Goal: Task Accomplishment & Management: Manage account settings

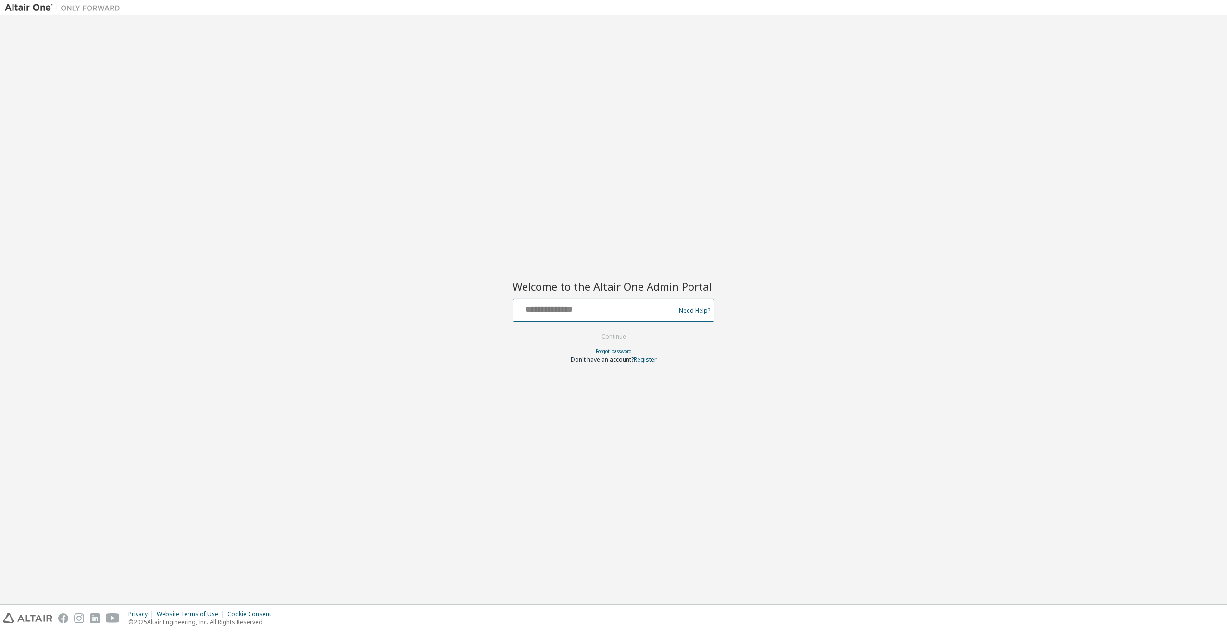
click at [585, 303] on input "text" at bounding box center [595, 308] width 157 height 14
type input "**********"
click at [612, 336] on button "Continue" at bounding box center [613, 336] width 45 height 14
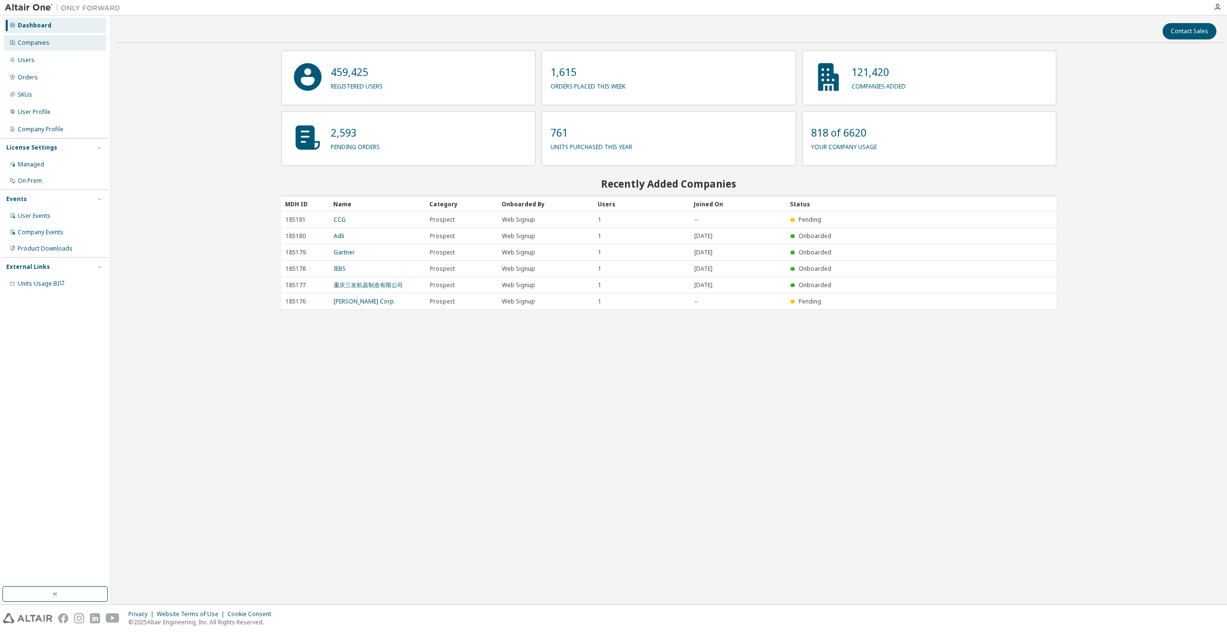
click at [42, 42] on div "Companies" at bounding box center [34, 43] width 32 height 8
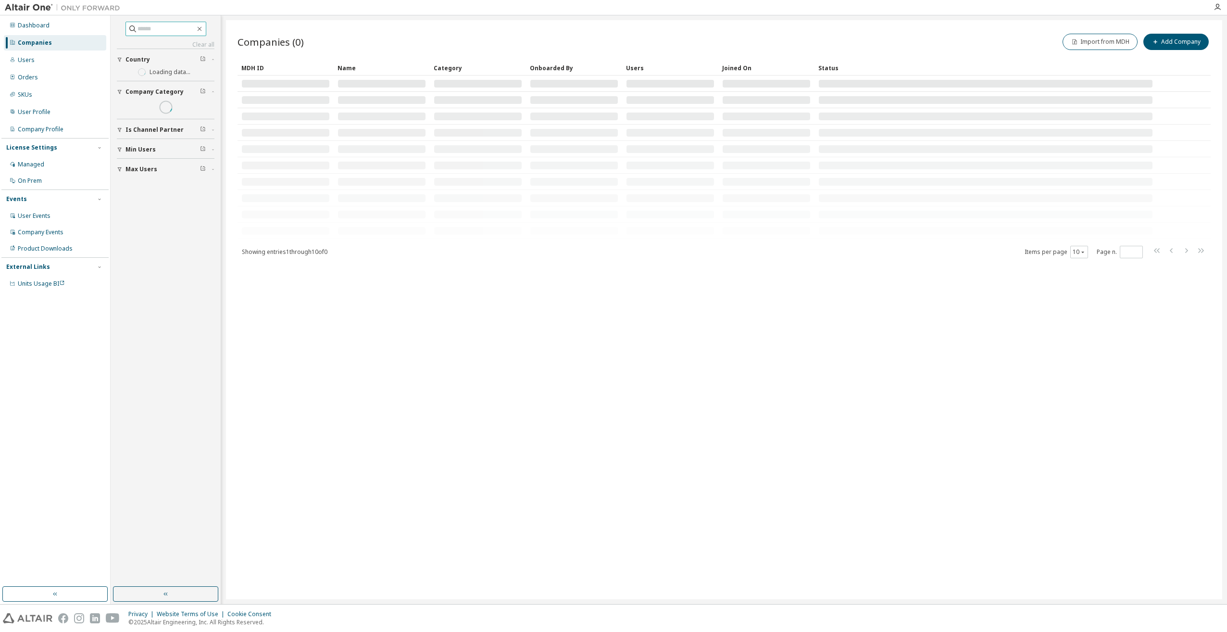
click at [150, 27] on input "text" at bounding box center [166, 29] width 58 height 10
type input "*****"
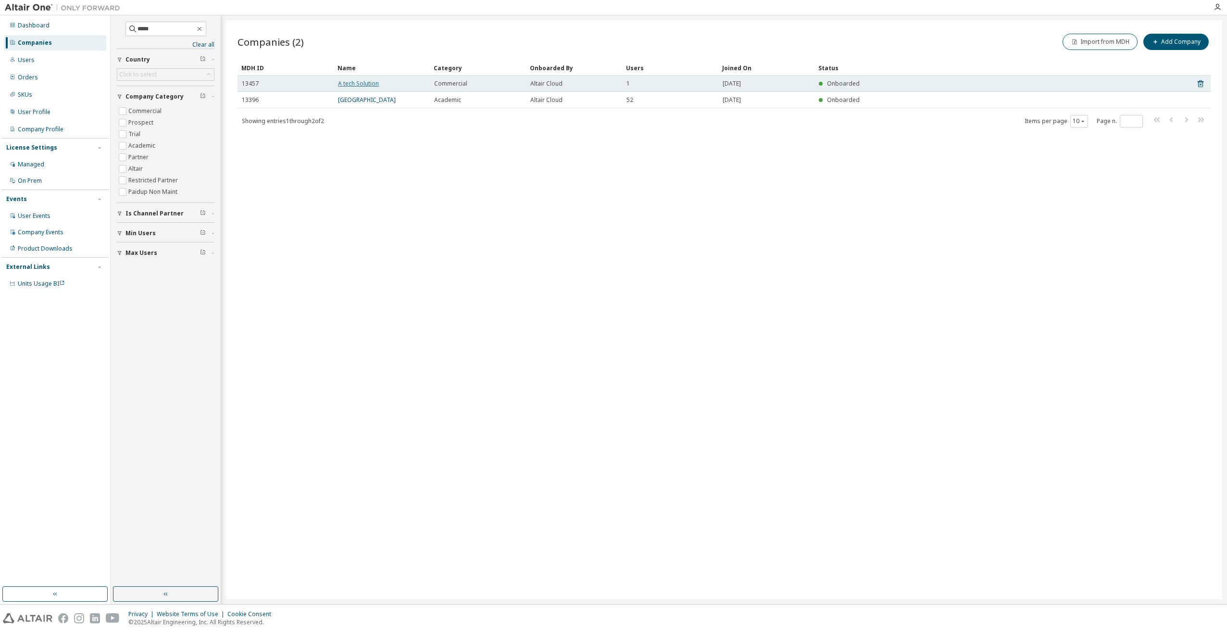
click at [355, 81] on link "A tech Solution" at bounding box center [358, 83] width 41 height 8
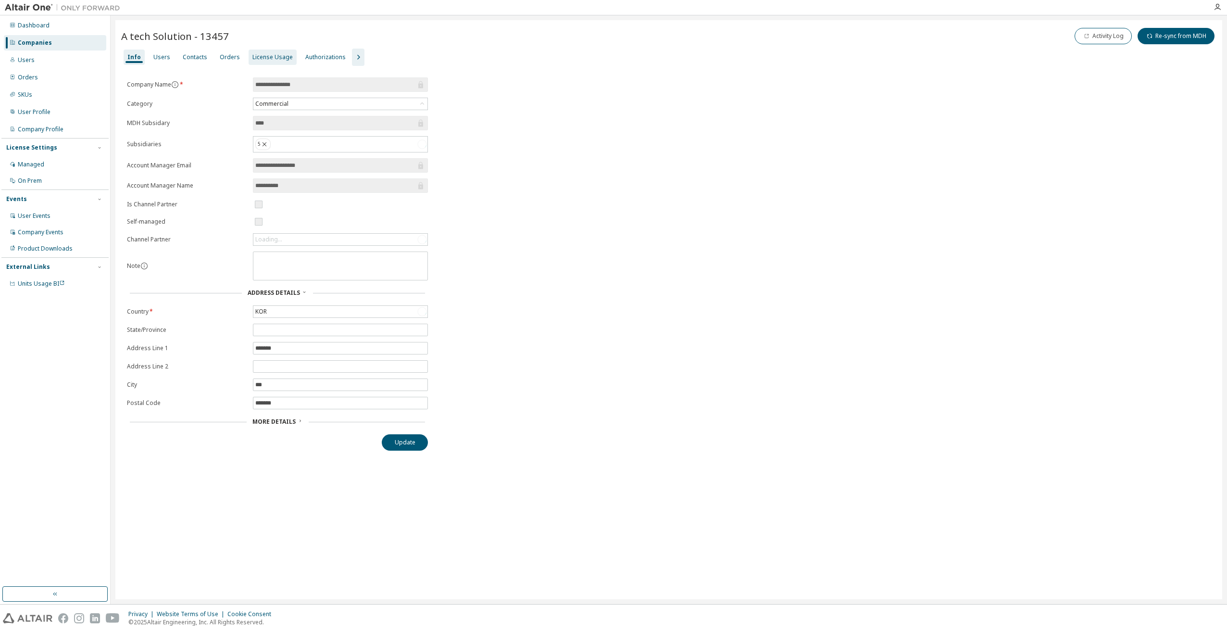
click at [259, 55] on div "License Usage" at bounding box center [272, 57] width 40 height 8
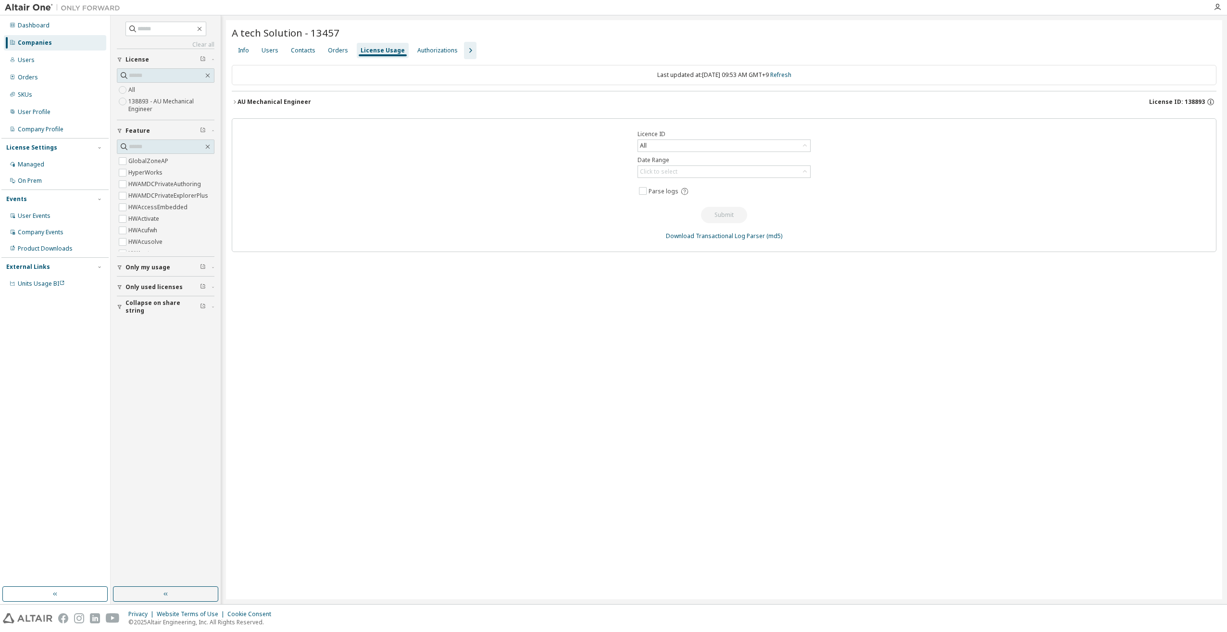
click at [1189, 104] on span "License ID: 138893" at bounding box center [1177, 102] width 56 height 8
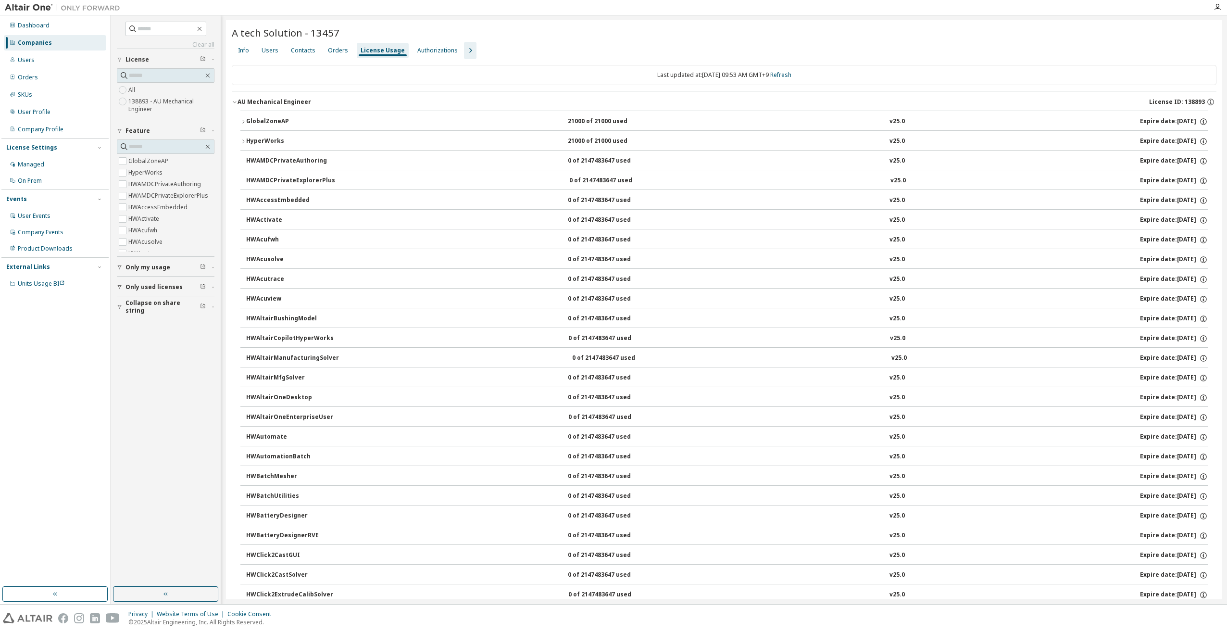
click at [59, 43] on div "Companies" at bounding box center [55, 42] width 102 height 15
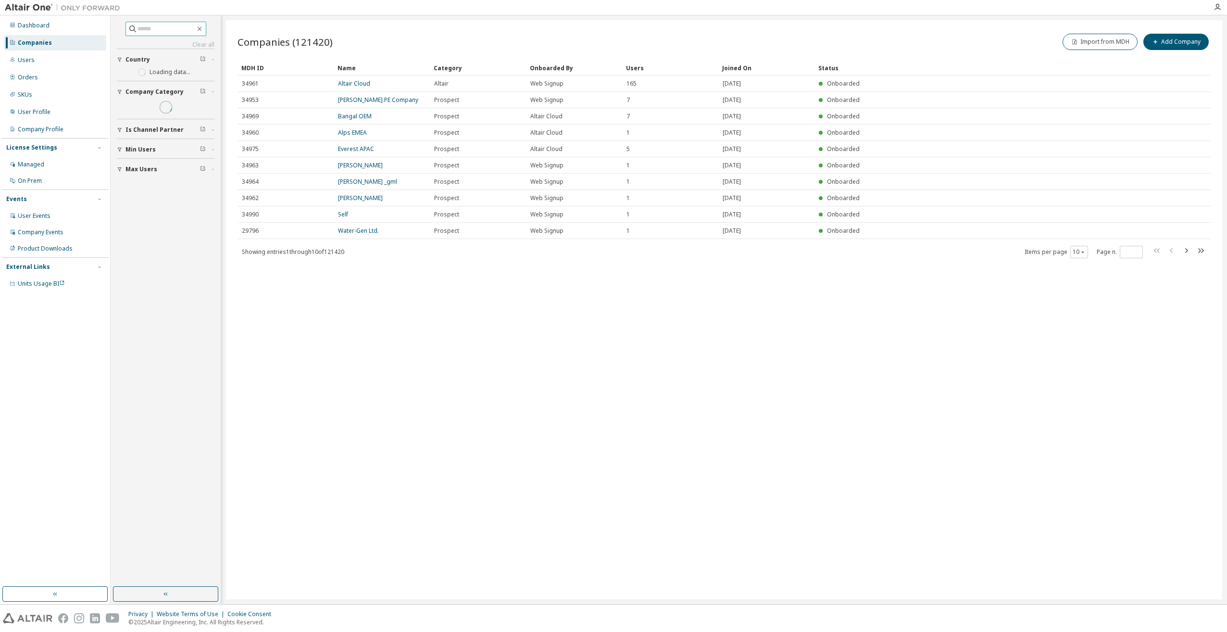
click at [170, 25] on input "text" at bounding box center [166, 29] width 58 height 10
type input "*****"
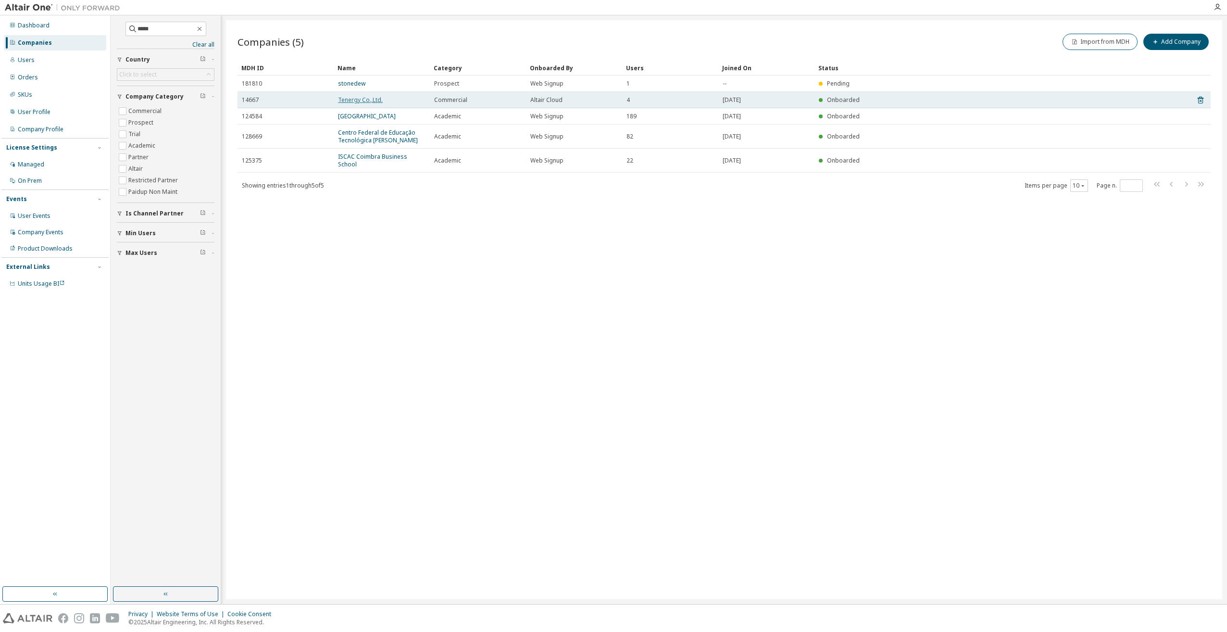
click at [352, 99] on link "Tenergy Co.,Ltd." at bounding box center [360, 100] width 45 height 8
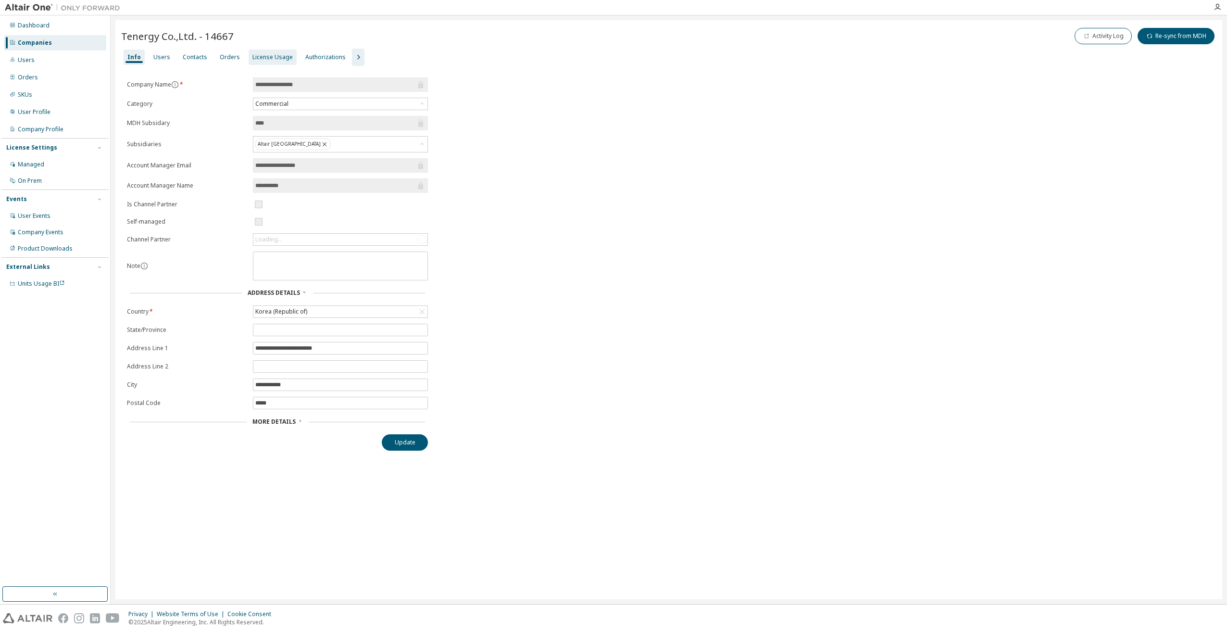
click at [267, 56] on div "License Usage" at bounding box center [272, 57] width 40 height 8
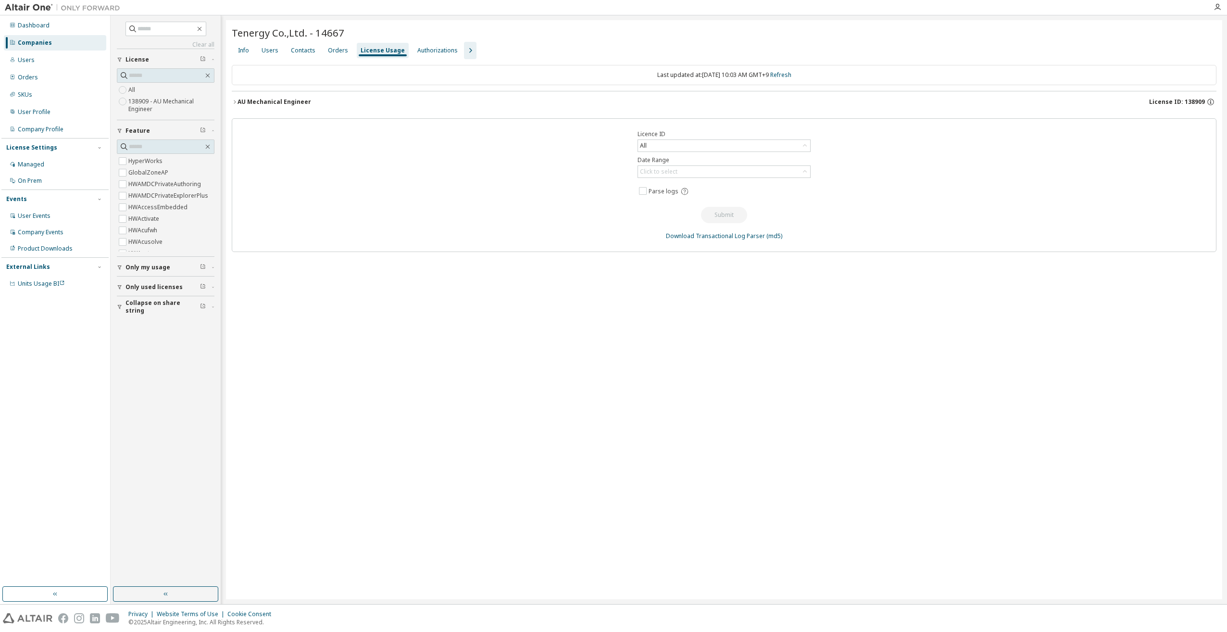
click at [1187, 100] on span "License ID: 138909" at bounding box center [1177, 102] width 56 height 8
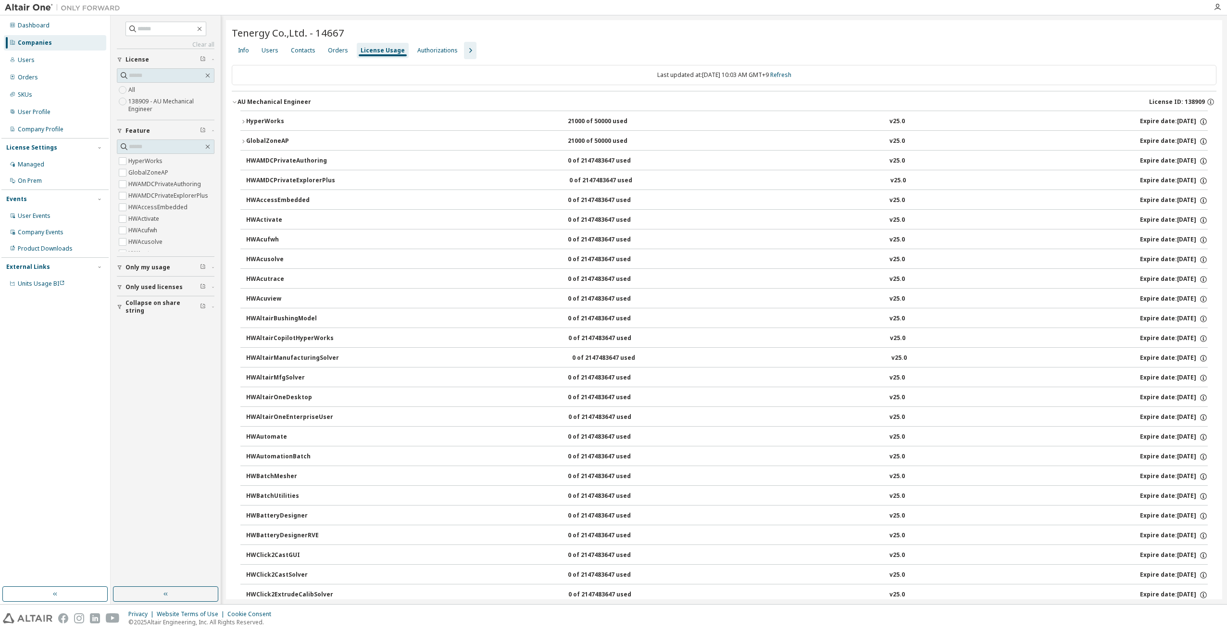
click at [47, 45] on div "Companies" at bounding box center [35, 43] width 34 height 8
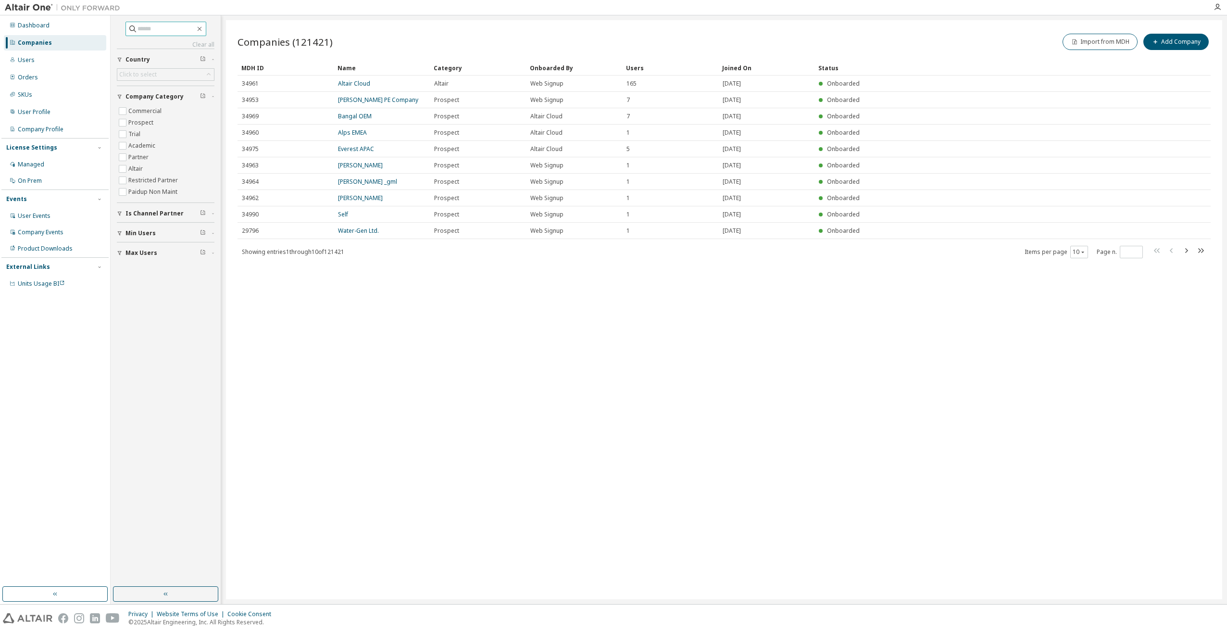
click at [137, 28] on input "text" at bounding box center [166, 29] width 58 height 10
type input "*"
type input "*****"
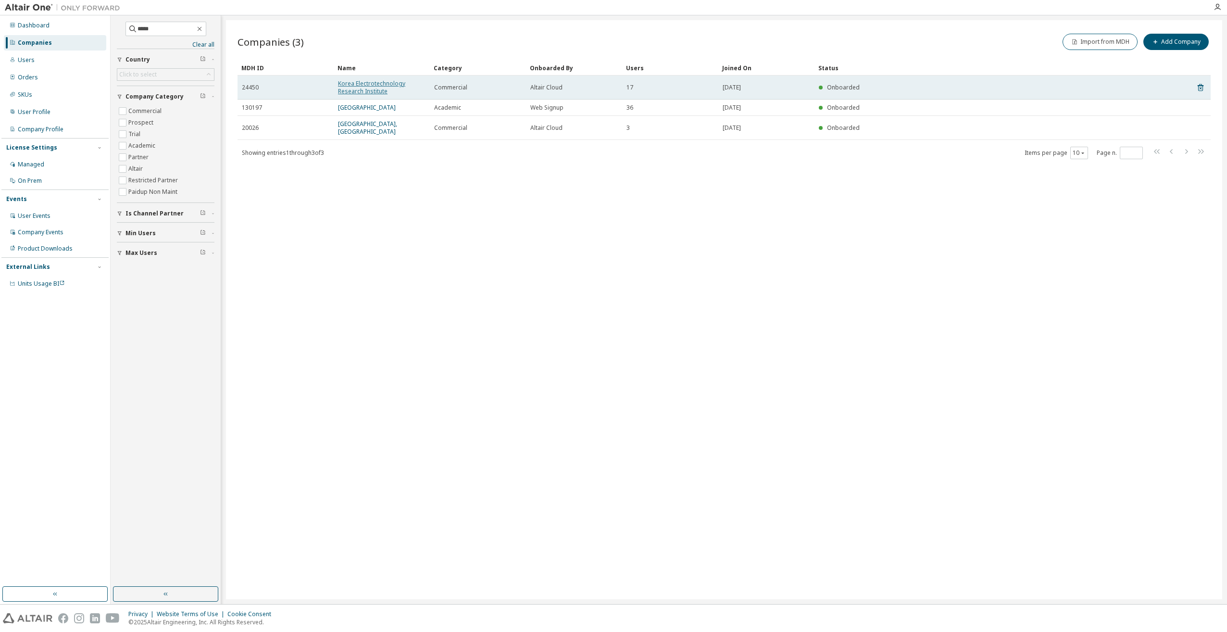
click at [371, 88] on link "Korea Electrotechnology Research Institute" at bounding box center [371, 87] width 67 height 16
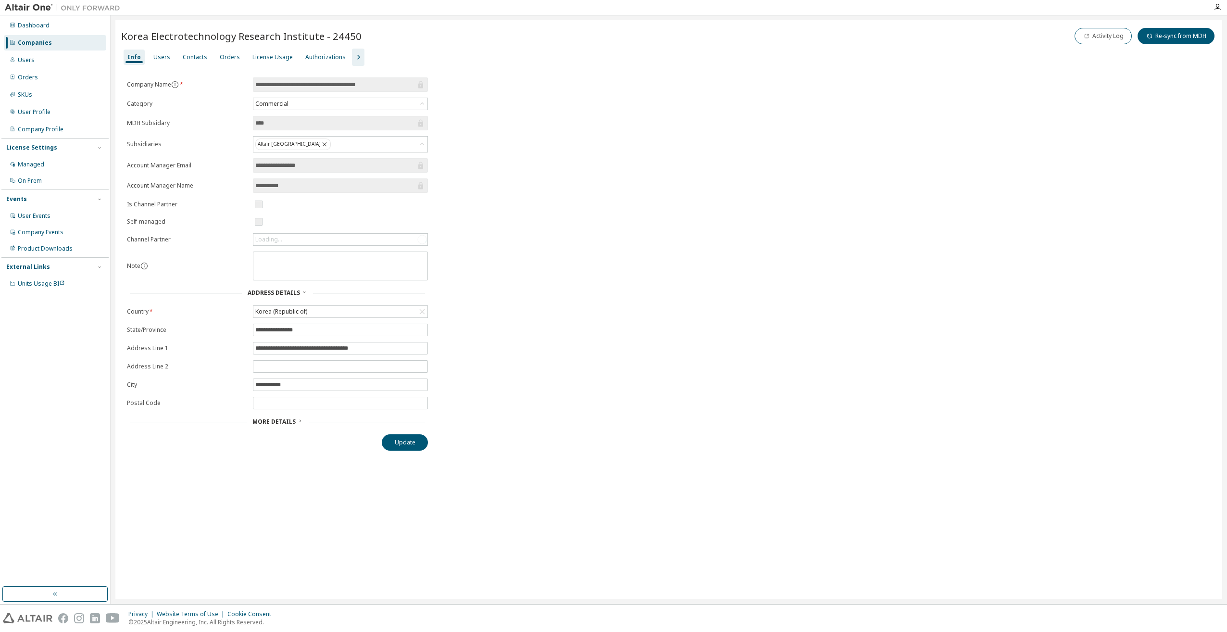
click at [352, 60] on icon "button" at bounding box center [358, 57] width 12 height 12
click at [412, 58] on div "Groups" at bounding box center [422, 57] width 21 height 8
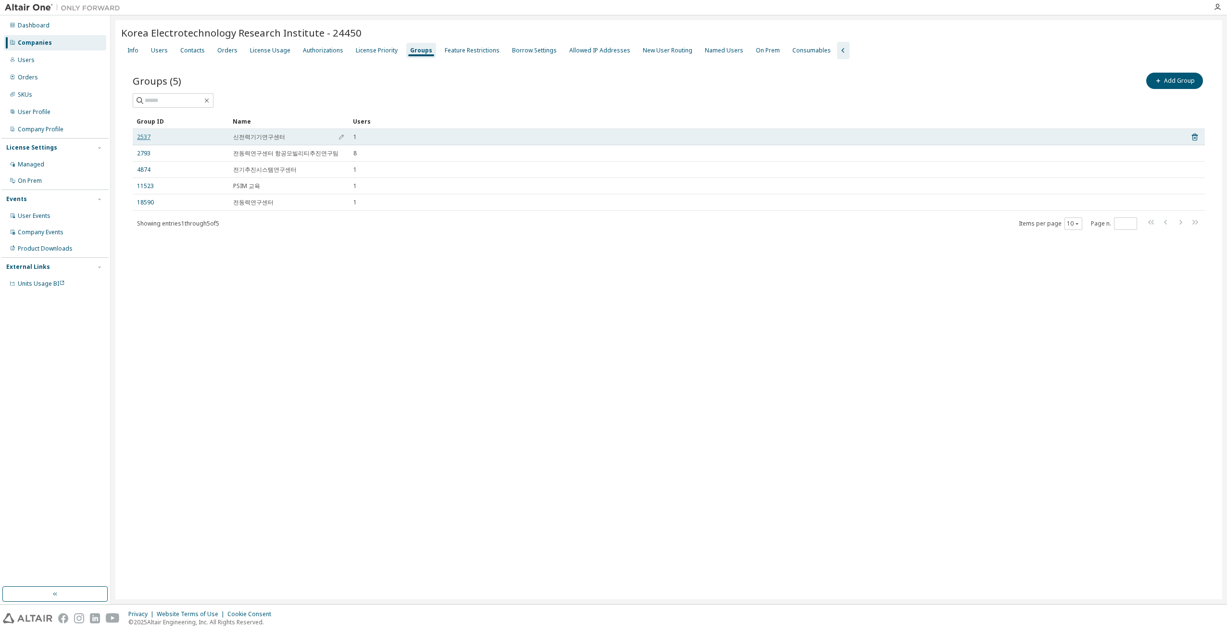
click at [142, 137] on link "2537" at bounding box center [143, 137] width 13 height 8
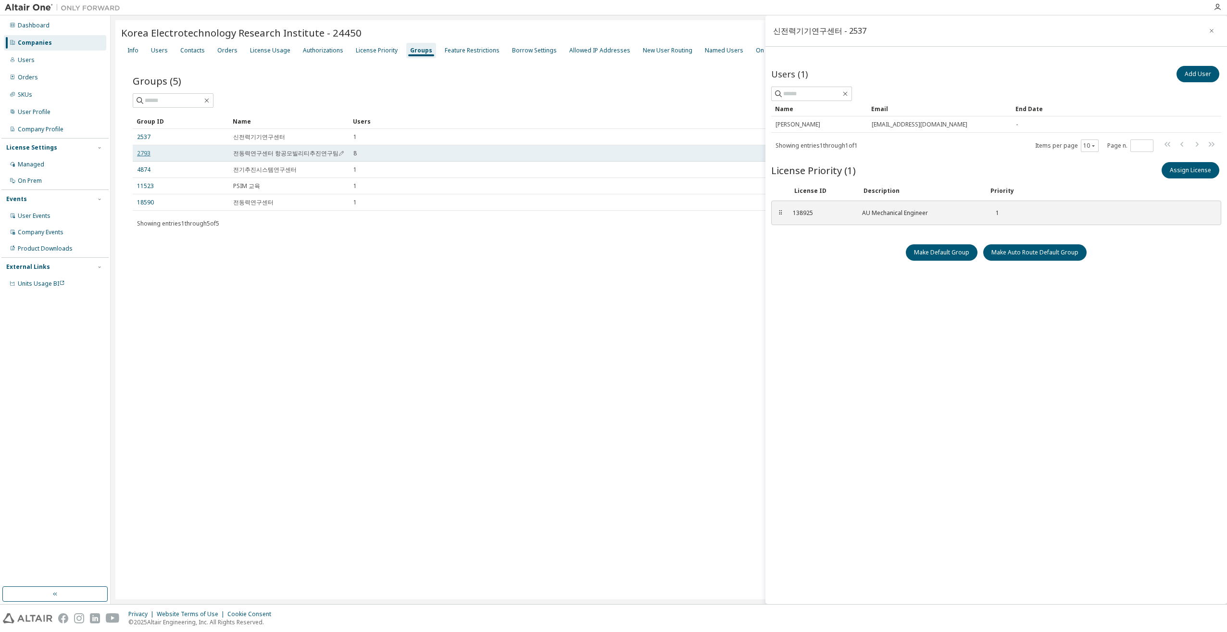
click at [150, 153] on link "2793" at bounding box center [143, 154] width 13 height 8
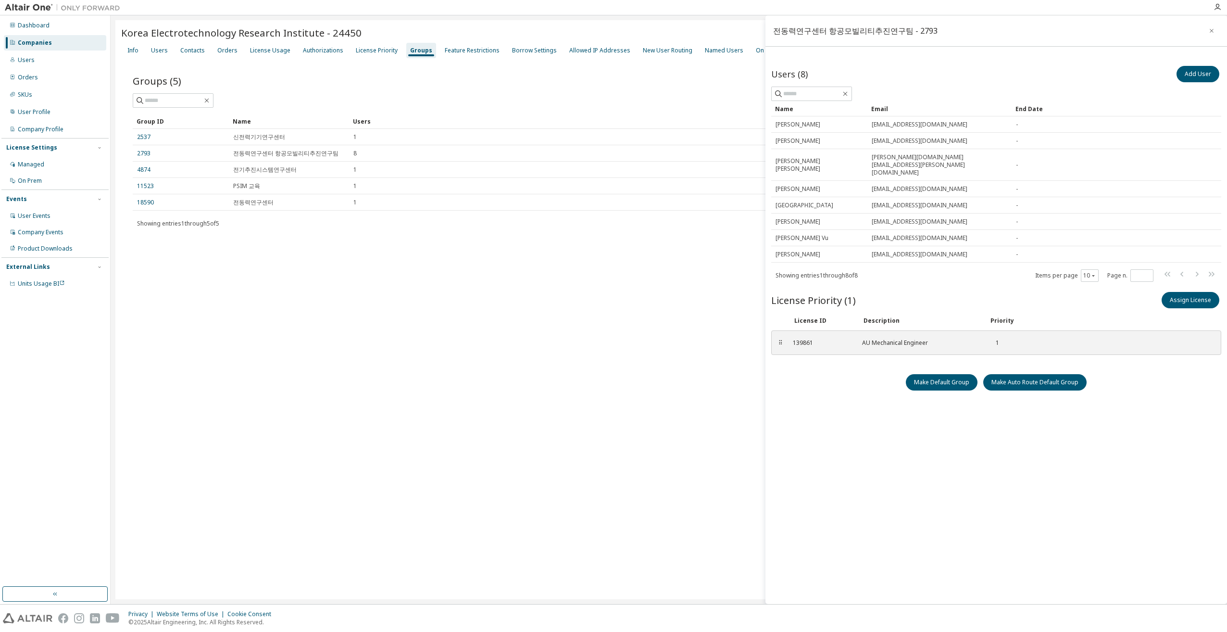
click at [220, 325] on div "Korea Electrotechnology Research Institute - 24450 Clear Load Save Save As Fiel…" at bounding box center [668, 309] width 1107 height 579
click at [141, 204] on link "18590" at bounding box center [145, 203] width 17 height 8
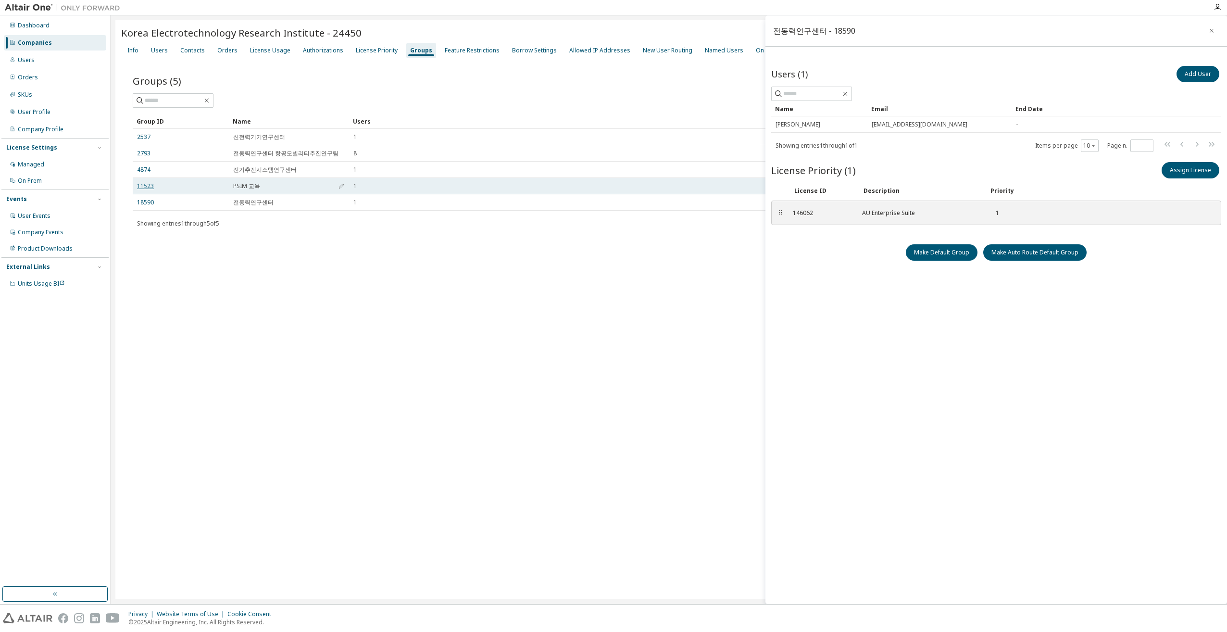
click at [144, 186] on link "11523" at bounding box center [145, 186] width 17 height 8
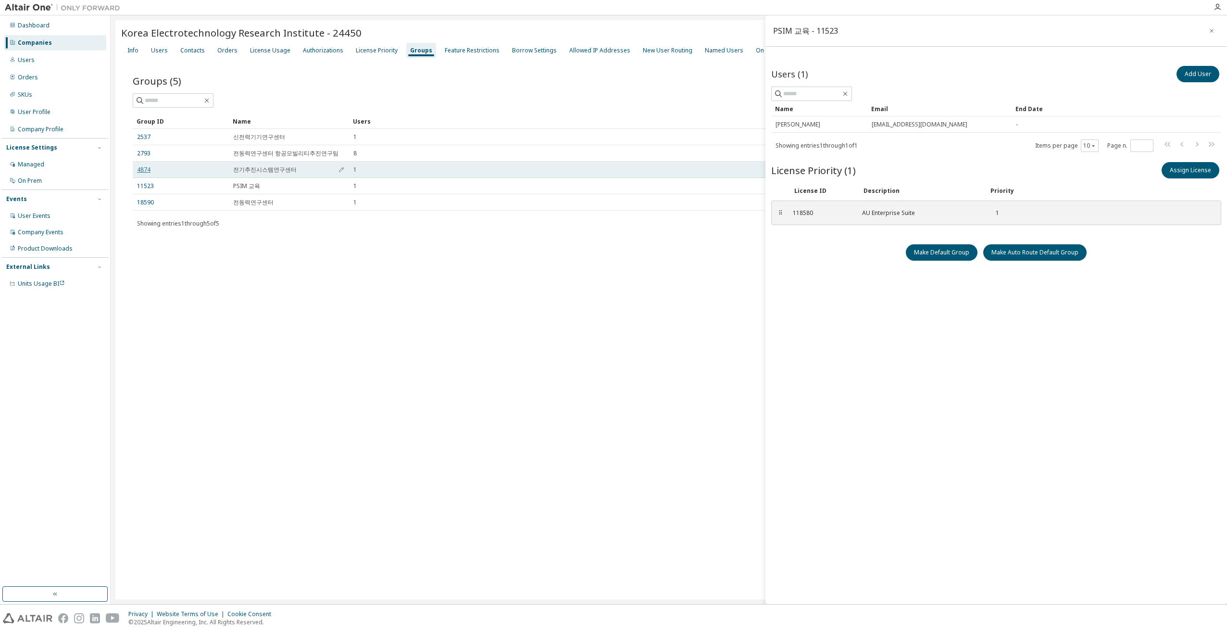
click at [145, 167] on link "4874" at bounding box center [143, 170] width 13 height 8
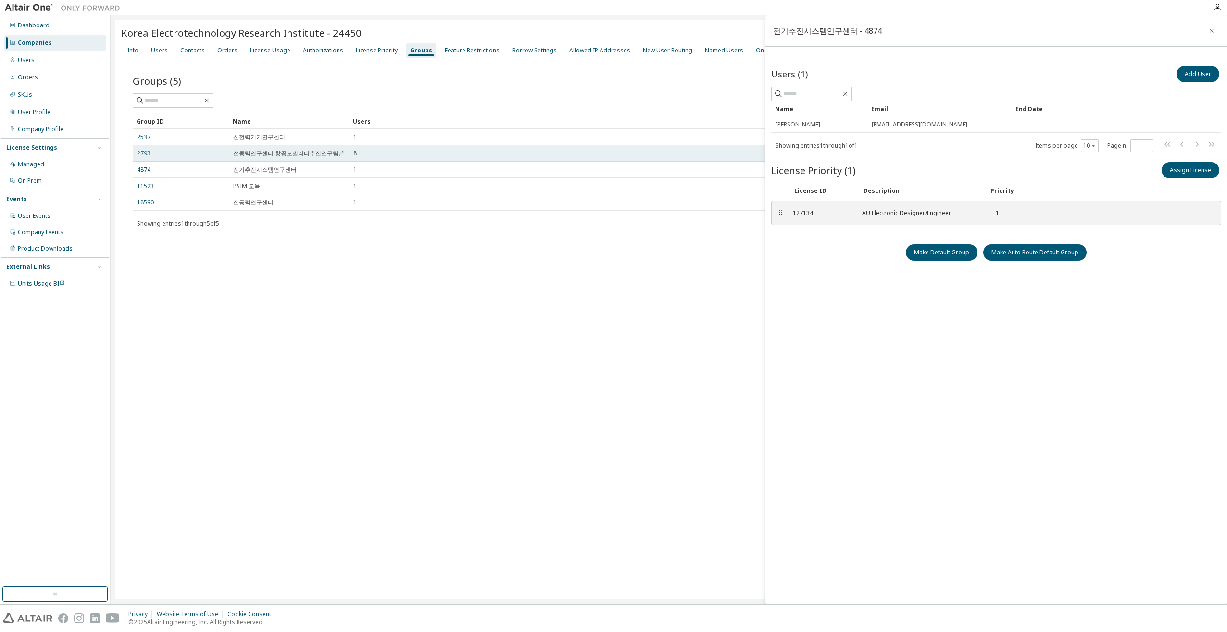
click at [146, 154] on link "2793" at bounding box center [143, 154] width 13 height 8
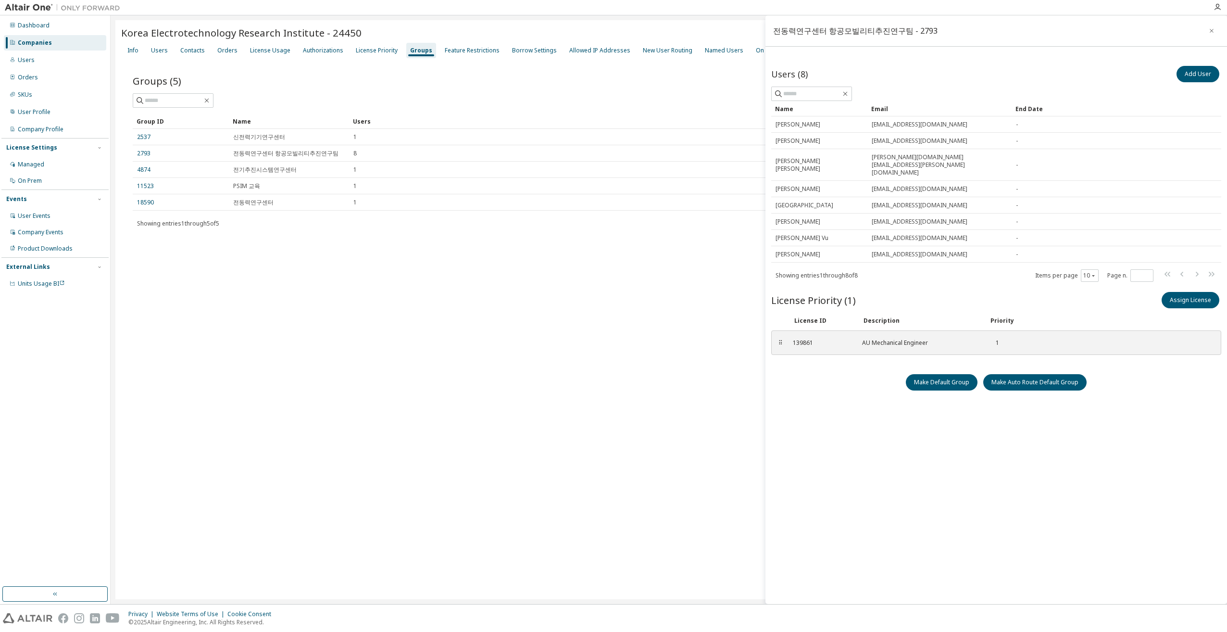
click at [264, 310] on div "Korea Electrotechnology Research Institute - 24450 Clear Load Save Save As Fiel…" at bounding box center [668, 309] width 1107 height 579
drag, startPoint x: 123, startPoint y: 32, endPoint x: 321, endPoint y: 29, distance: 198.1
click at [321, 29] on span "Korea Electrotechnology Research Institute - 24450" at bounding box center [241, 32] width 240 height 13
copy span "Korea Electrotechnology Research Institute"
click at [295, 368] on div "Korea Electrotechnology Research Institute - 24450 Clear Load Save Save As Fiel…" at bounding box center [668, 309] width 1107 height 579
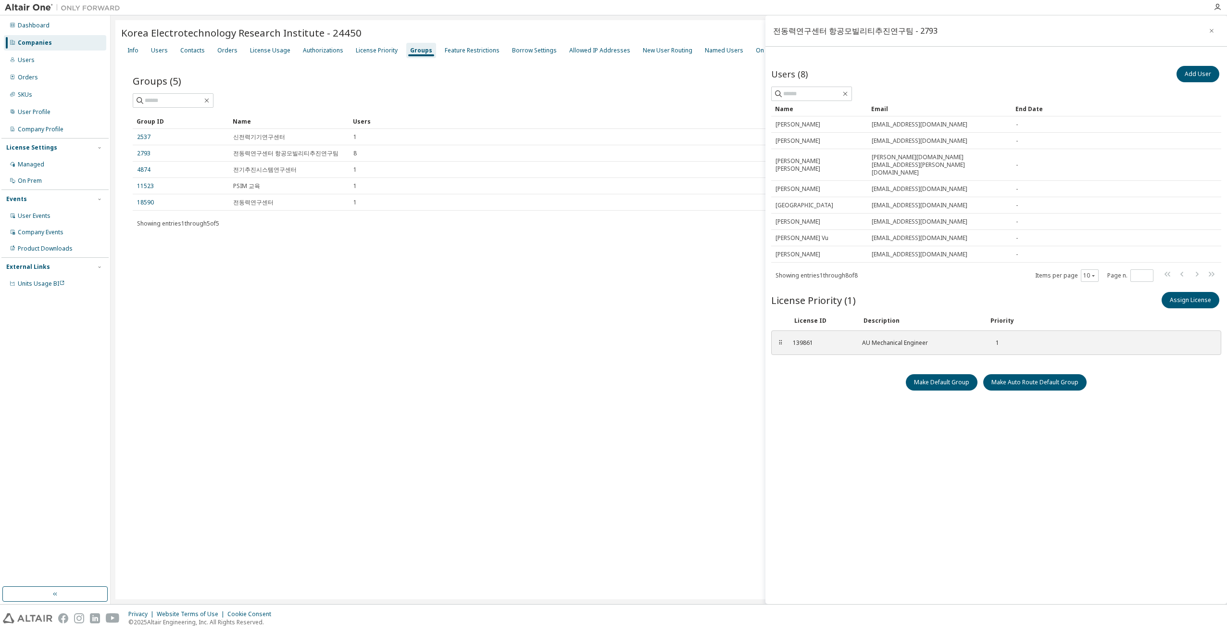
drag, startPoint x: 480, startPoint y: 341, endPoint x: 478, endPoint y: 334, distance: 7.5
click at [482, 343] on div "Korea Electrotechnology Research Institute - 24450 Clear Load Save Save As Fiel…" at bounding box center [668, 309] width 1107 height 579
